Goal: Task Accomplishment & Management: Use online tool/utility

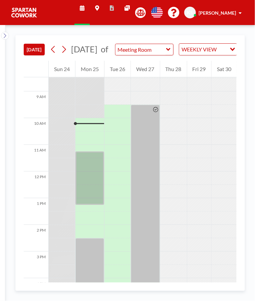
scroll to position [227, 0]
click at [91, 167] on div at bounding box center [89, 177] width 29 height 53
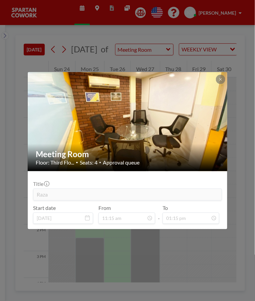
click at [213, 244] on div "Meeting Room Floor: Third Flo... • Seats: 4 • Approval queue Title Raza Start d…" at bounding box center [127, 150] width 255 height 301
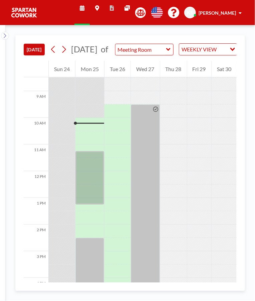
click at [145, 122] on div at bounding box center [145, 257] width 29 height 307
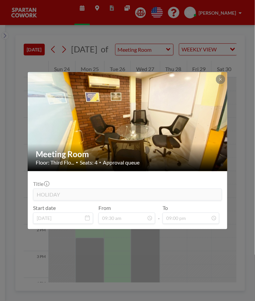
click at [210, 246] on div "Meeting Room Floor: Third Flo... • Seats: 4 • Approval queue Title HOLIDAY Star…" at bounding box center [127, 150] width 255 height 301
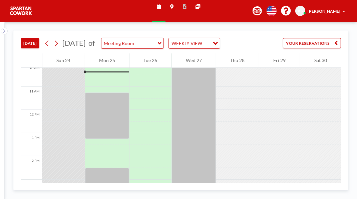
scroll to position [238, 0]
click at [115, 138] on div at bounding box center [107, 114] width 44 height 46
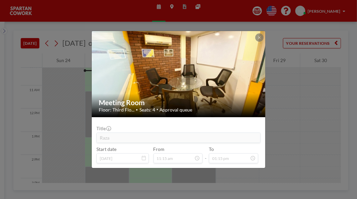
click at [295, 113] on div "Meeting Room Floor: Third Flo... • Seats: 4 • Approval queue Title Raza Start d…" at bounding box center [178, 99] width 357 height 199
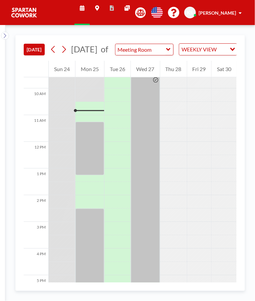
scroll to position [267, 0]
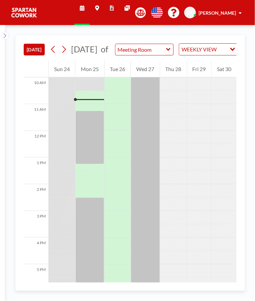
click at [90, 129] on div at bounding box center [89, 137] width 29 height 53
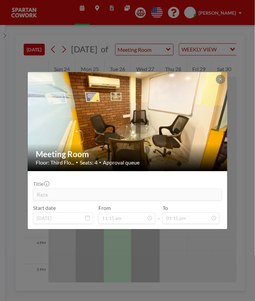
click at [206, 249] on div "Meeting Room Floor: Third Flo... • Seats: 4 • Approval queue Title Raza Start d…" at bounding box center [127, 150] width 255 height 301
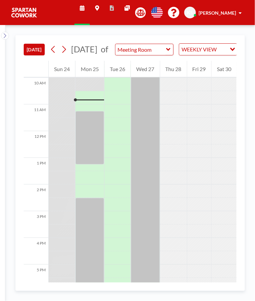
scroll to position [267, 0]
click at [94, 144] on div at bounding box center [89, 137] width 29 height 53
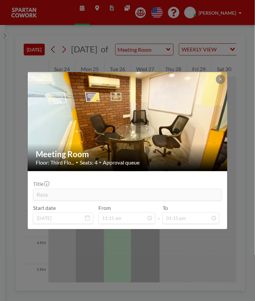
click at [194, 244] on div "Meeting Room Floor: Third Flo... • Seats: 4 • Approval queue Title Raza Start d…" at bounding box center [127, 150] width 255 height 301
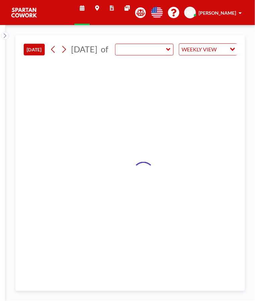
type input "Meeting Room"
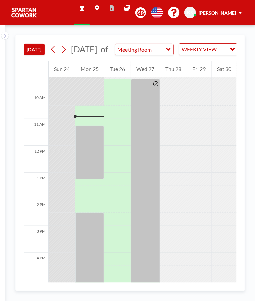
scroll to position [267, 0]
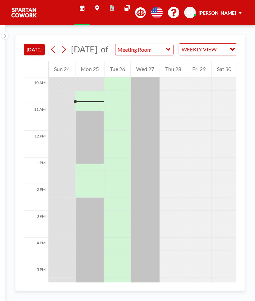
click at [91, 124] on div at bounding box center [89, 137] width 29 height 53
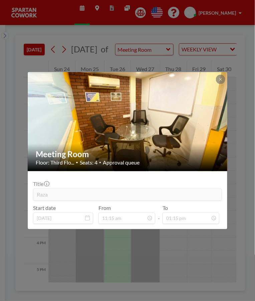
click at [213, 242] on div "Meeting Room Floor: Third Flo... • Seats: 4 • Approval queue Title Raza Start d…" at bounding box center [127, 150] width 255 height 301
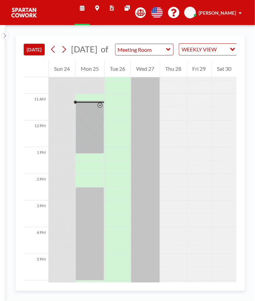
scroll to position [280, 0]
